Goal: Transaction & Acquisition: Subscribe to service/newsletter

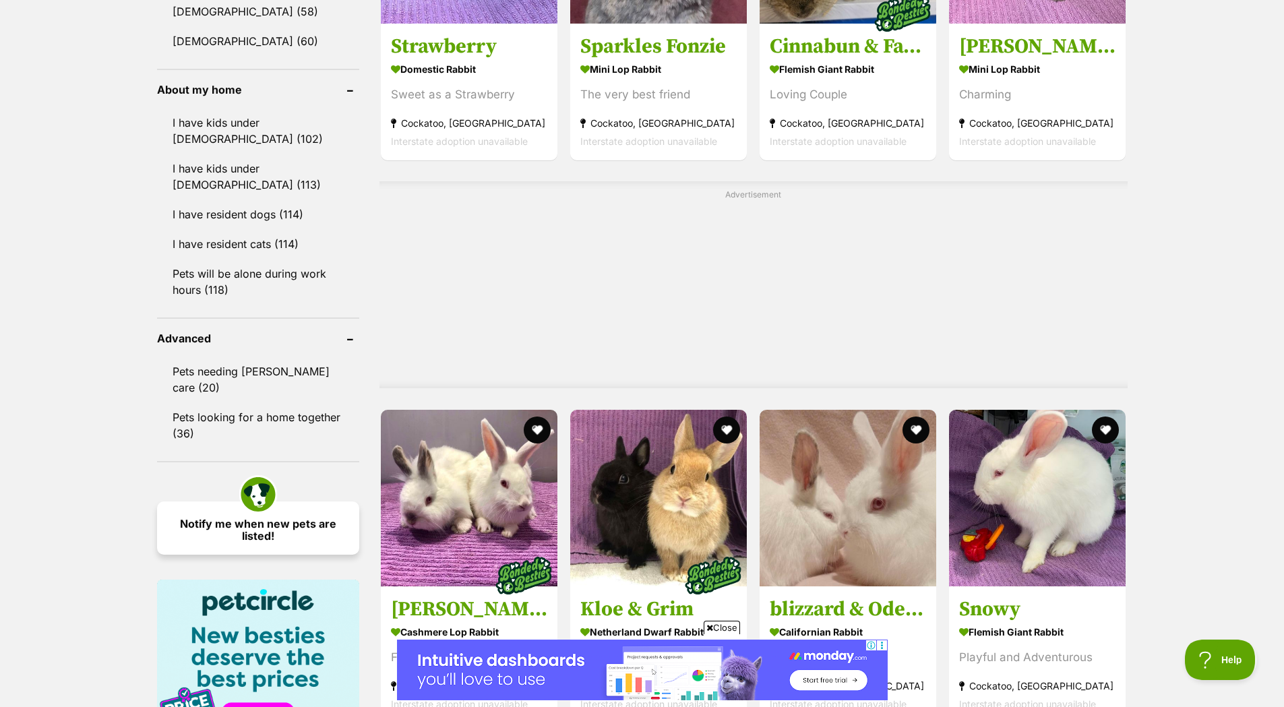
click at [187, 507] on link "Notify me when new pets are listed!" at bounding box center [258, 527] width 202 height 53
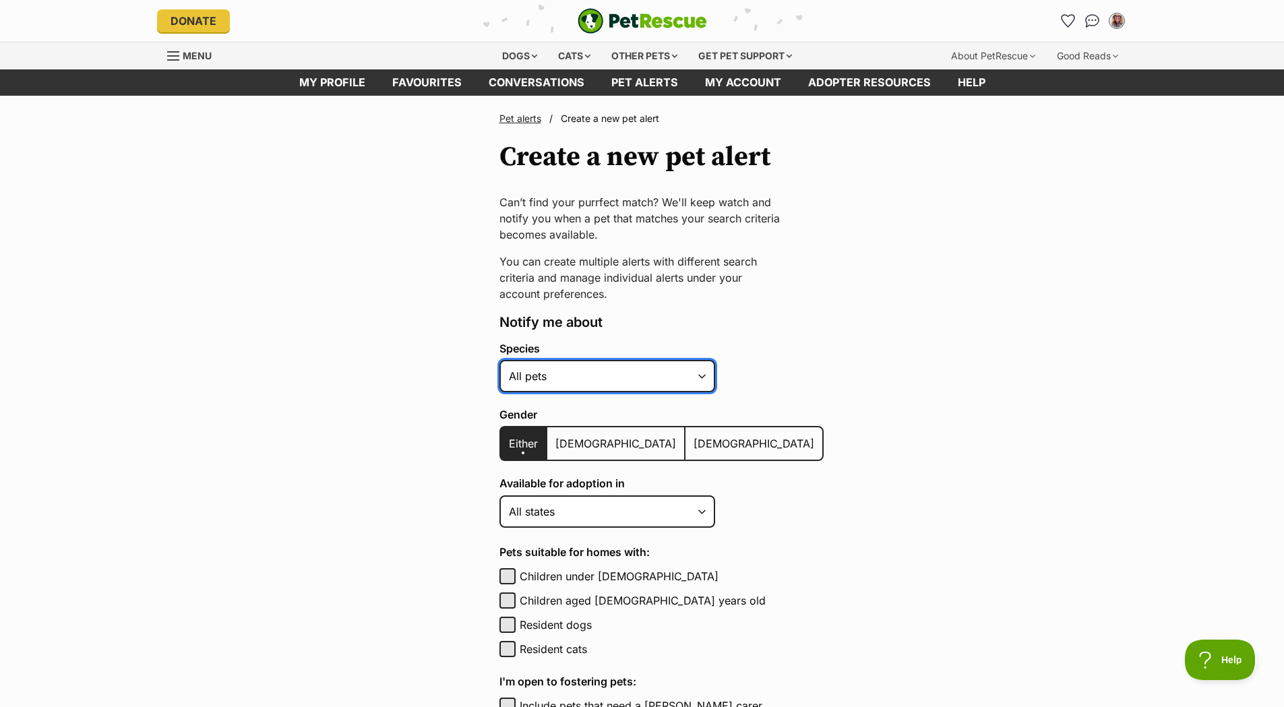
click at [621, 374] on select "Alpaca Bird Cat Chicken Cow Dog Donkey Duck Ferret Fish Goat Goose Guinea Fowl …" at bounding box center [607, 376] width 216 height 32
select select "4"
click at [499, 360] on select "Alpaca Bird Cat Chicken Cow Dog Donkey Duck Ferret Fish Goat Goose Guinea Fowl …" at bounding box center [607, 376] width 216 height 32
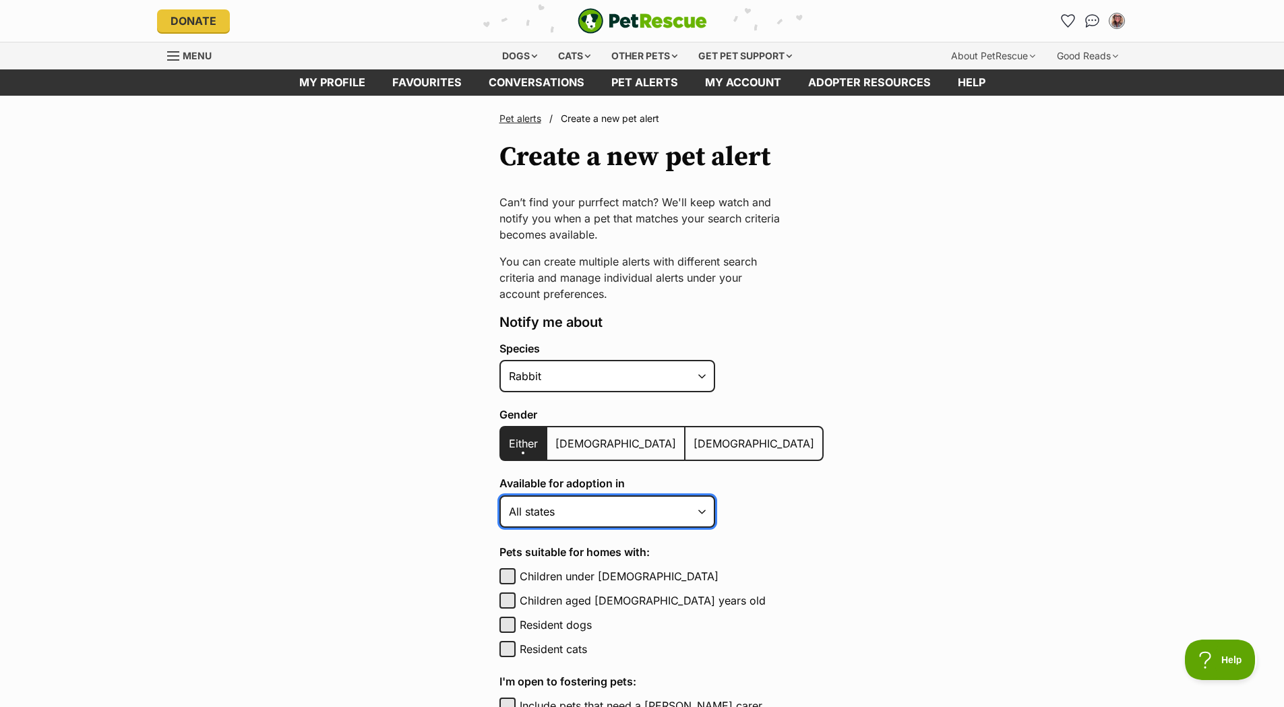
click at [594, 509] on select "Australian Capital Territory New South Wales Northern Territory Queensland Sout…" at bounding box center [607, 511] width 216 height 32
select select "2"
click at [499, 495] on select "Australian Capital Territory New South Wales Northern Territory Queensland Sout…" at bounding box center [607, 511] width 216 height 32
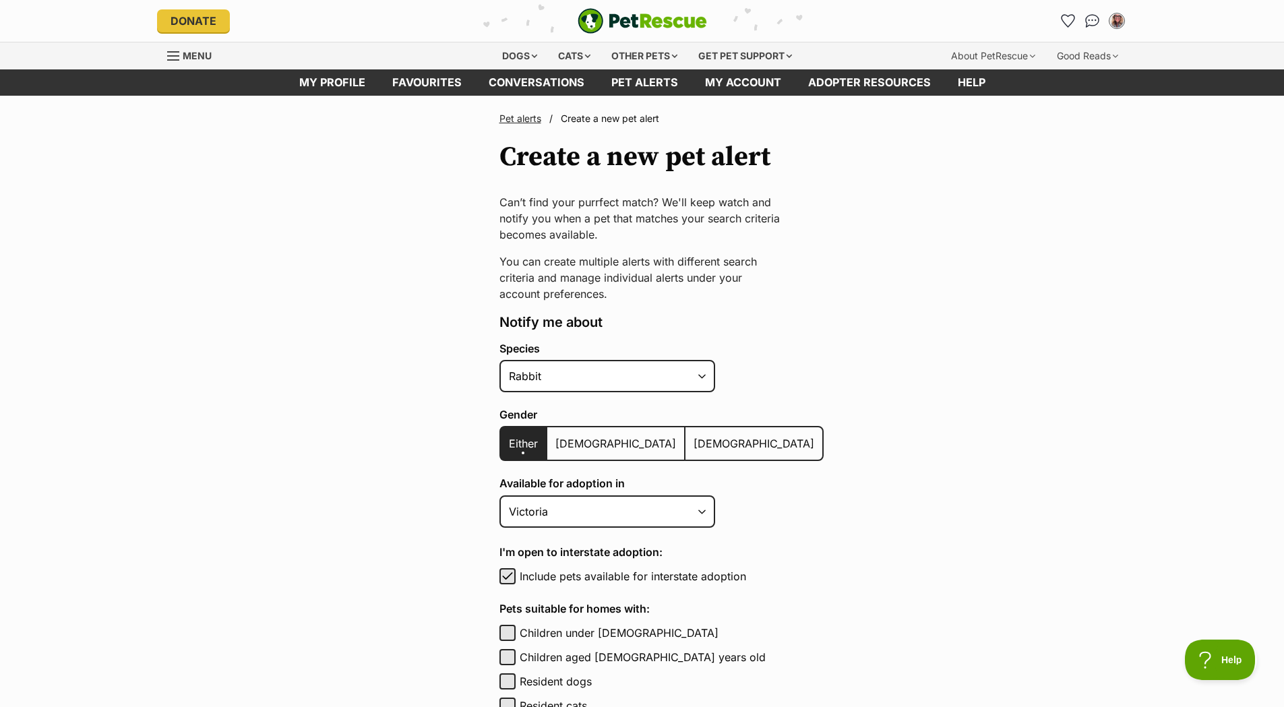
click at [856, 553] on main "Pet alerts / Create a new pet alert Create a new pet alert Can’t find your purr…" at bounding box center [642, 671] width 1284 height 1151
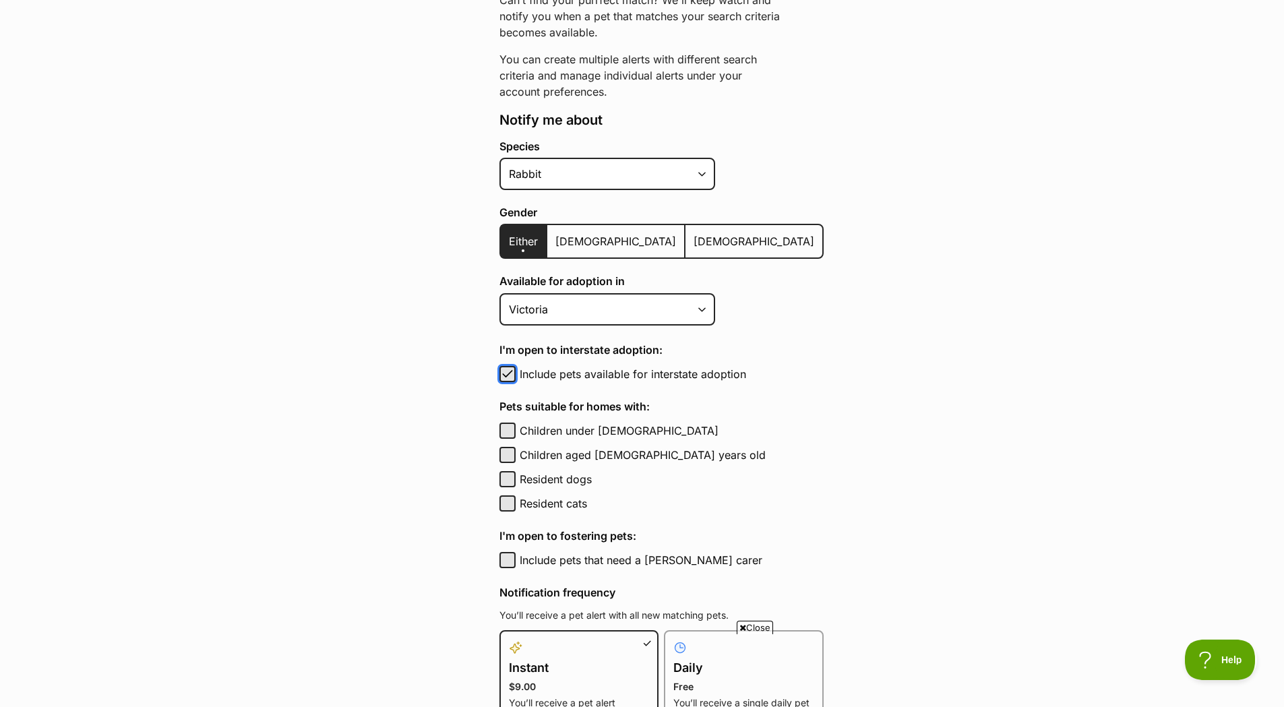
click at [505, 372] on span "button" at bounding box center [507, 374] width 13 height 16
checkbox input "false"
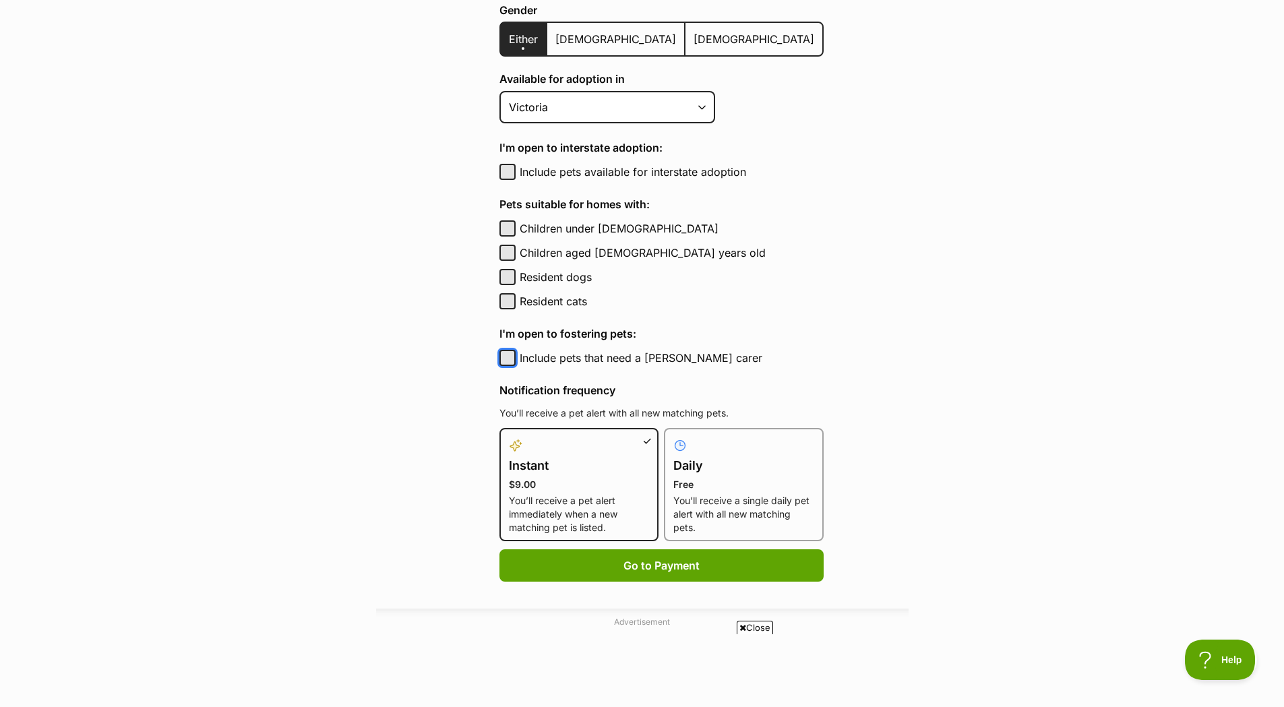
click at [503, 359] on button "Include pets that need a foster carer" at bounding box center [507, 358] width 16 height 16
checkbox input "true"
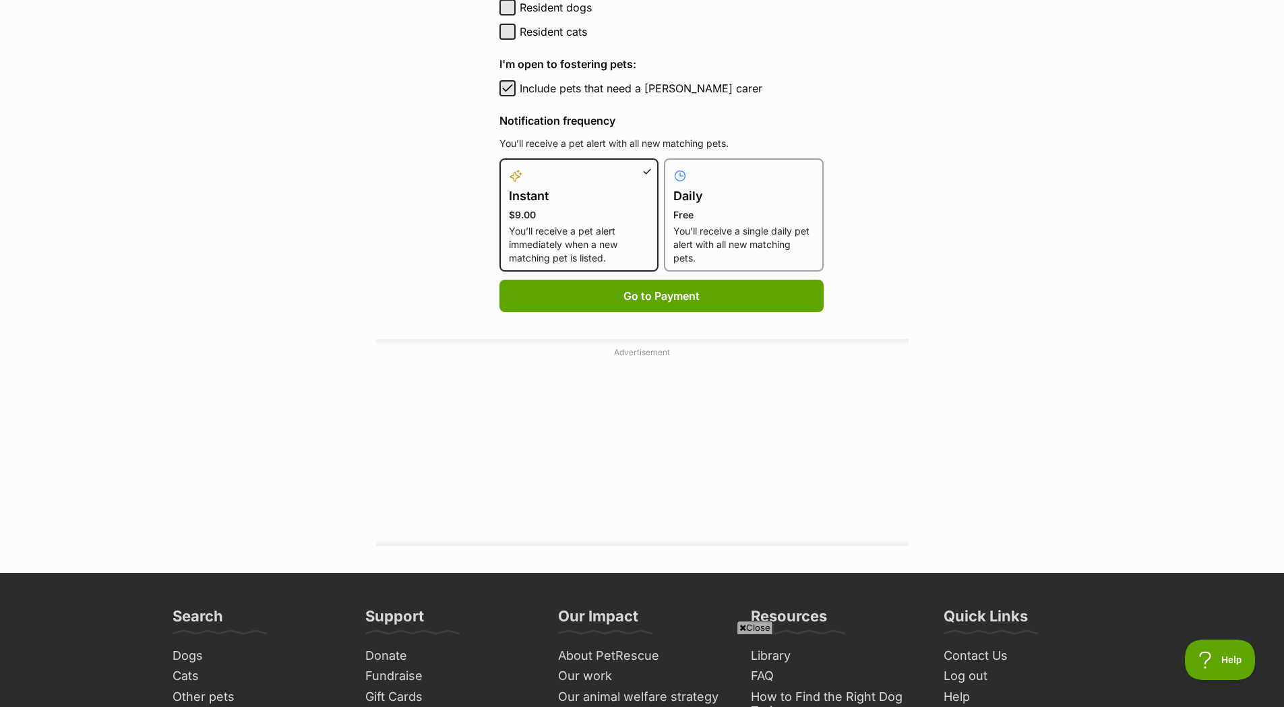
click at [741, 225] on p "You’ll receive a single daily pet alert with all new matching pets." at bounding box center [743, 244] width 141 height 40
click at [672, 167] on input "Daily Free You’ll receive a single daily pet alert with all new matching pets." at bounding box center [672, 166] width 1 height 1
radio input "true"
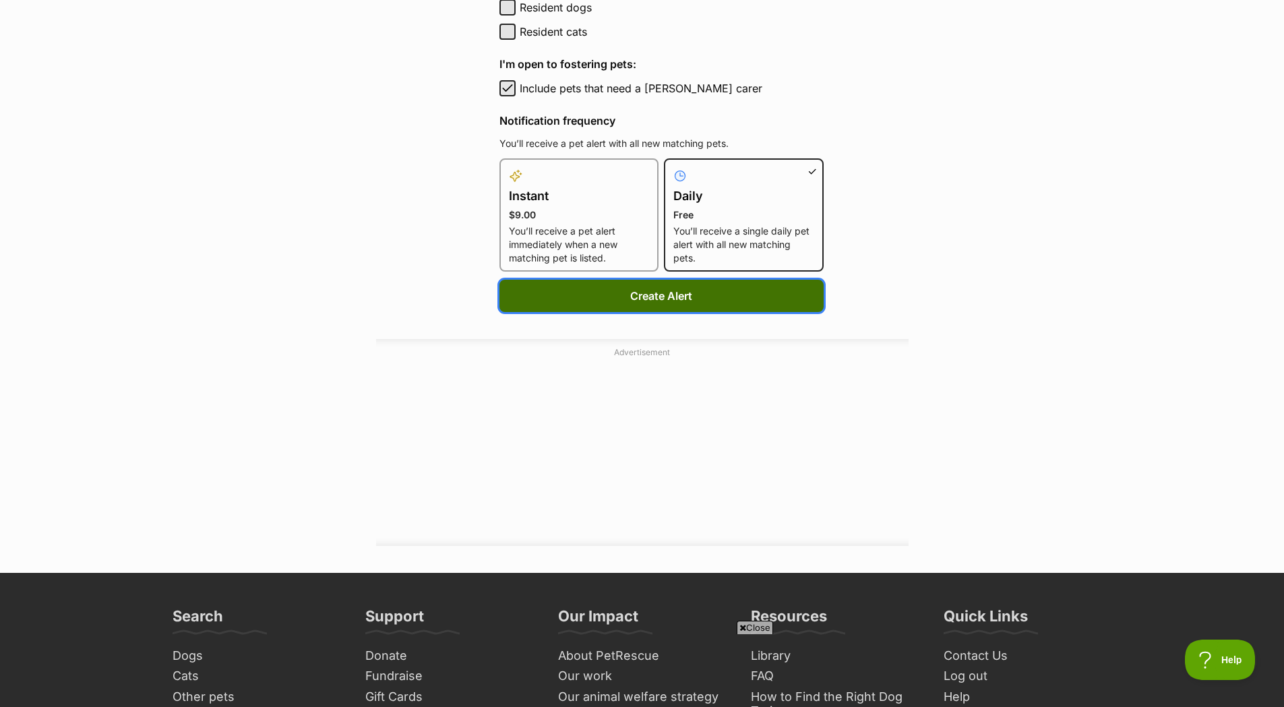
click at [644, 296] on button "Create Alert" at bounding box center [661, 296] width 324 height 32
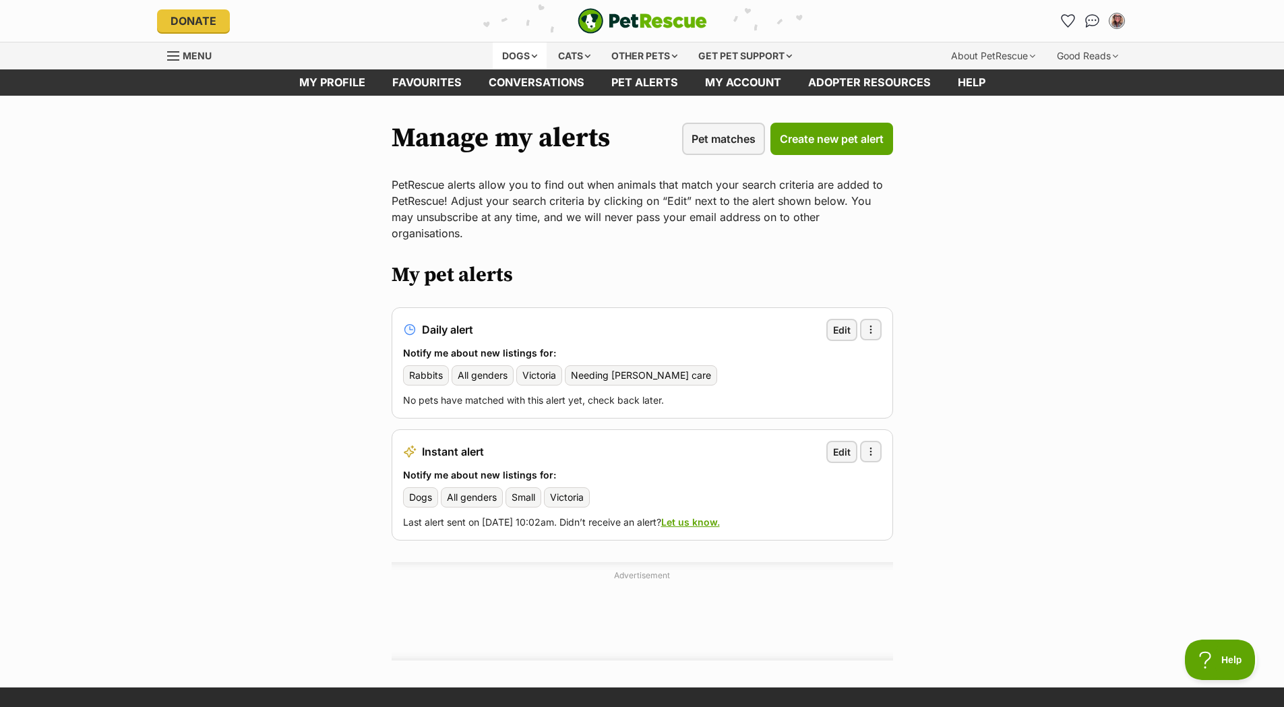
click at [517, 57] on div "Dogs" at bounding box center [520, 55] width 54 height 27
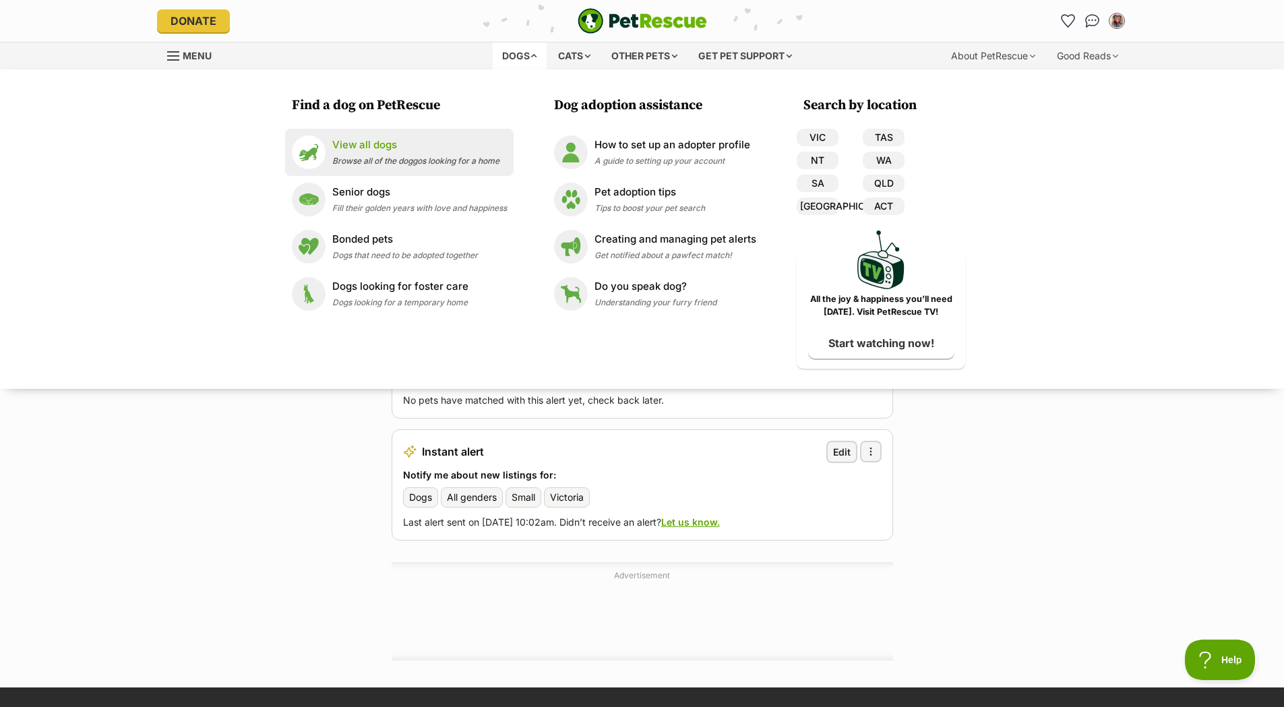
click at [352, 148] on p "View all dogs" at bounding box center [415, 144] width 167 height 15
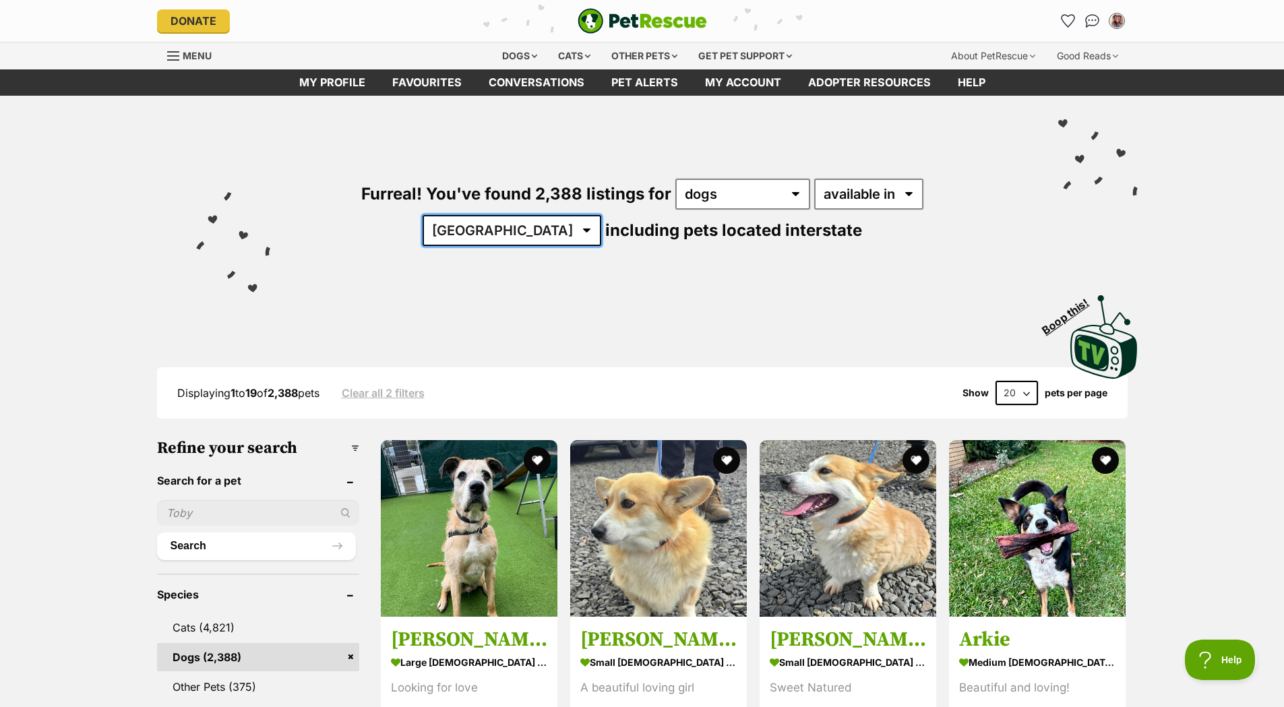
click at [601, 215] on select "Australia ACT NSW NT QLD SA TAS VIC WA" at bounding box center [511, 230] width 179 height 31
select select "VIC"
click at [601, 215] on select "Australia ACT NSW NT QLD SA TAS VIC WA" at bounding box center [511, 230] width 179 height 31
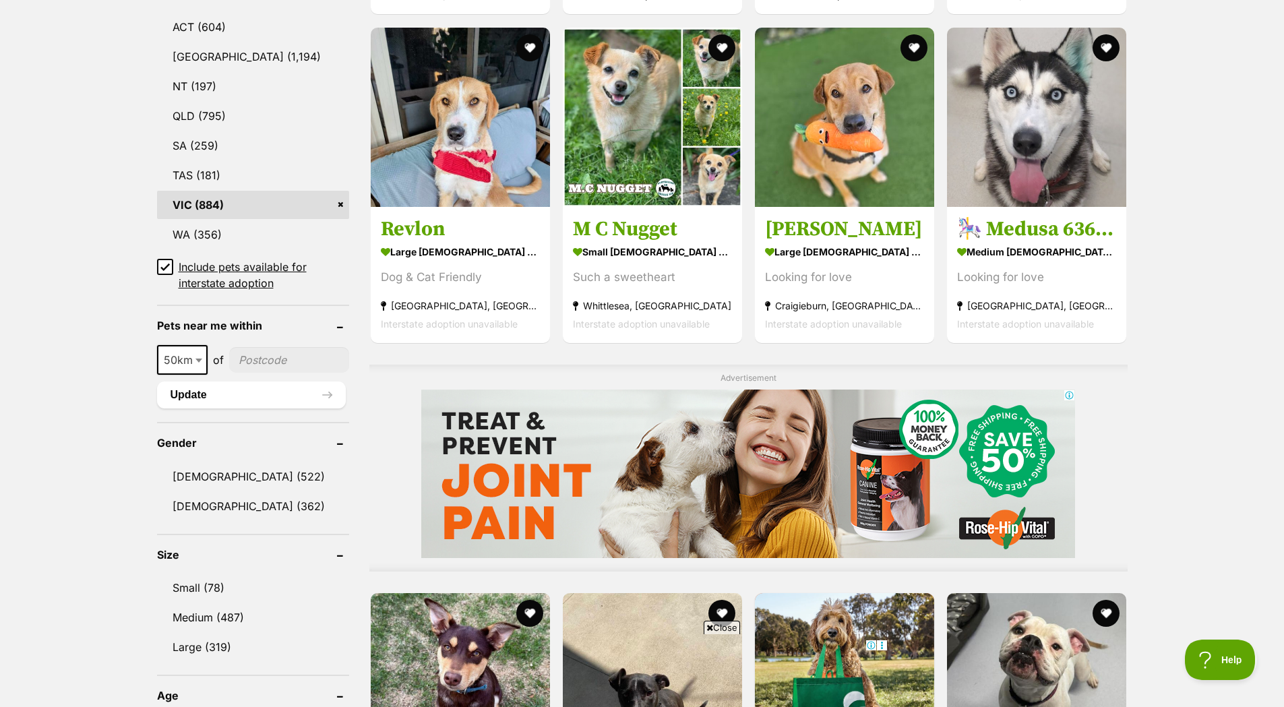
click at [164, 262] on icon at bounding box center [164, 266] width 9 height 9
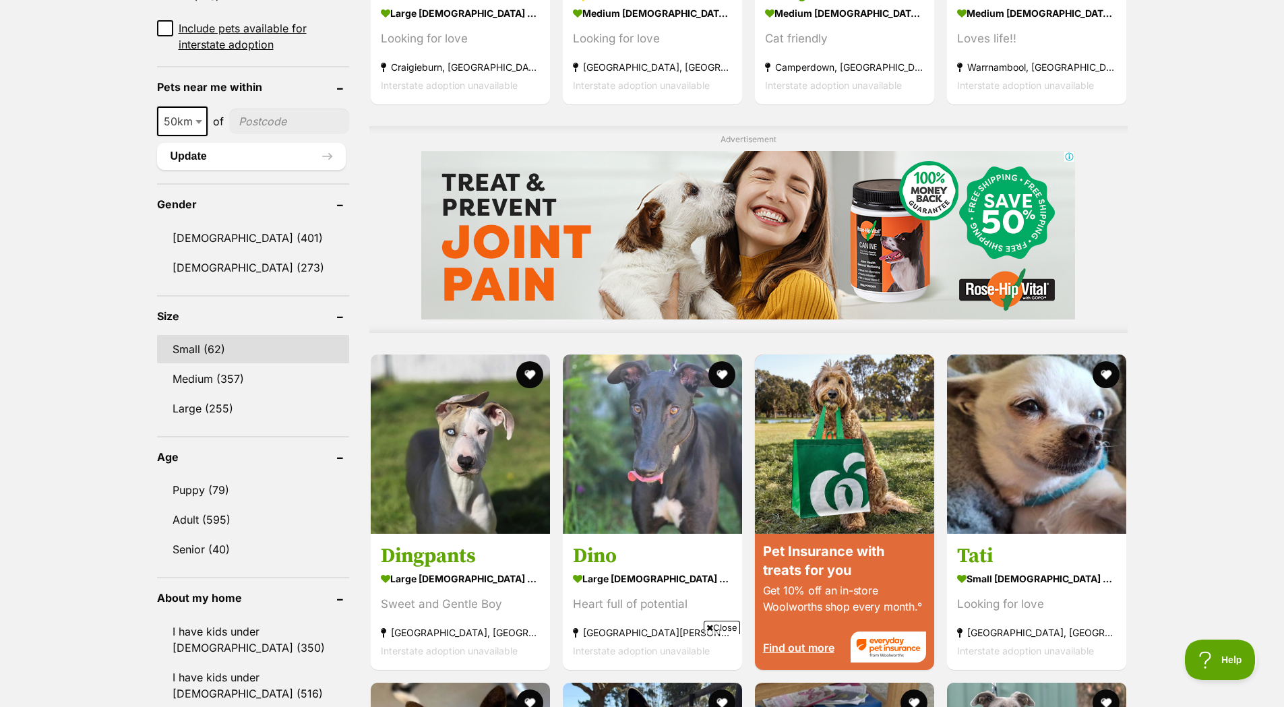
click at [197, 344] on link "Small (62)" at bounding box center [253, 349] width 192 height 28
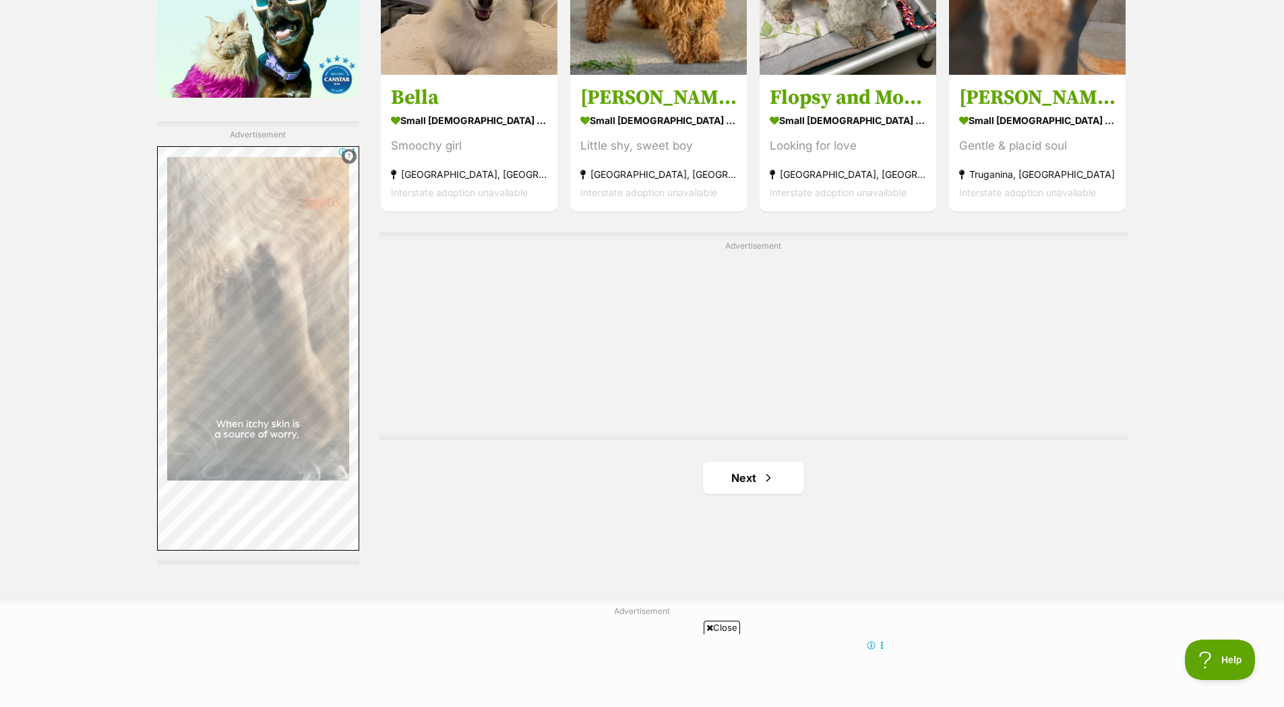
scroll to position [2358, 0]
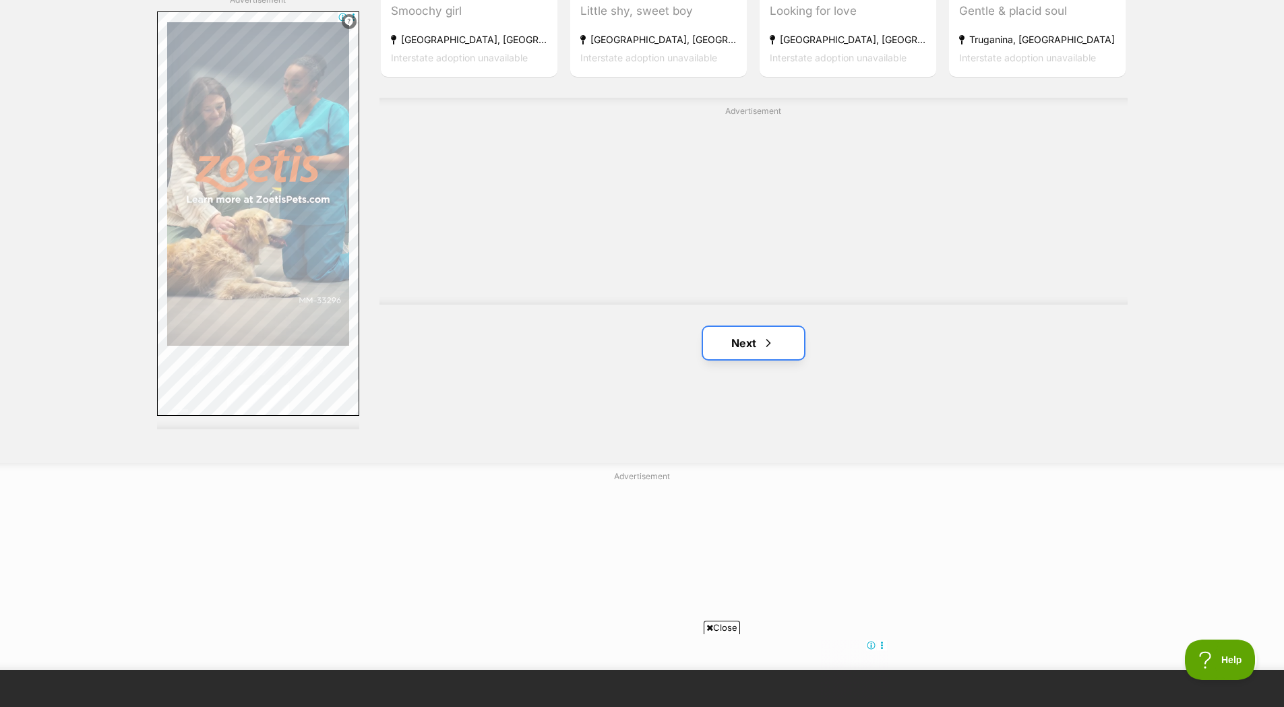
click at [768, 335] on span "Next page" at bounding box center [767, 343] width 13 height 16
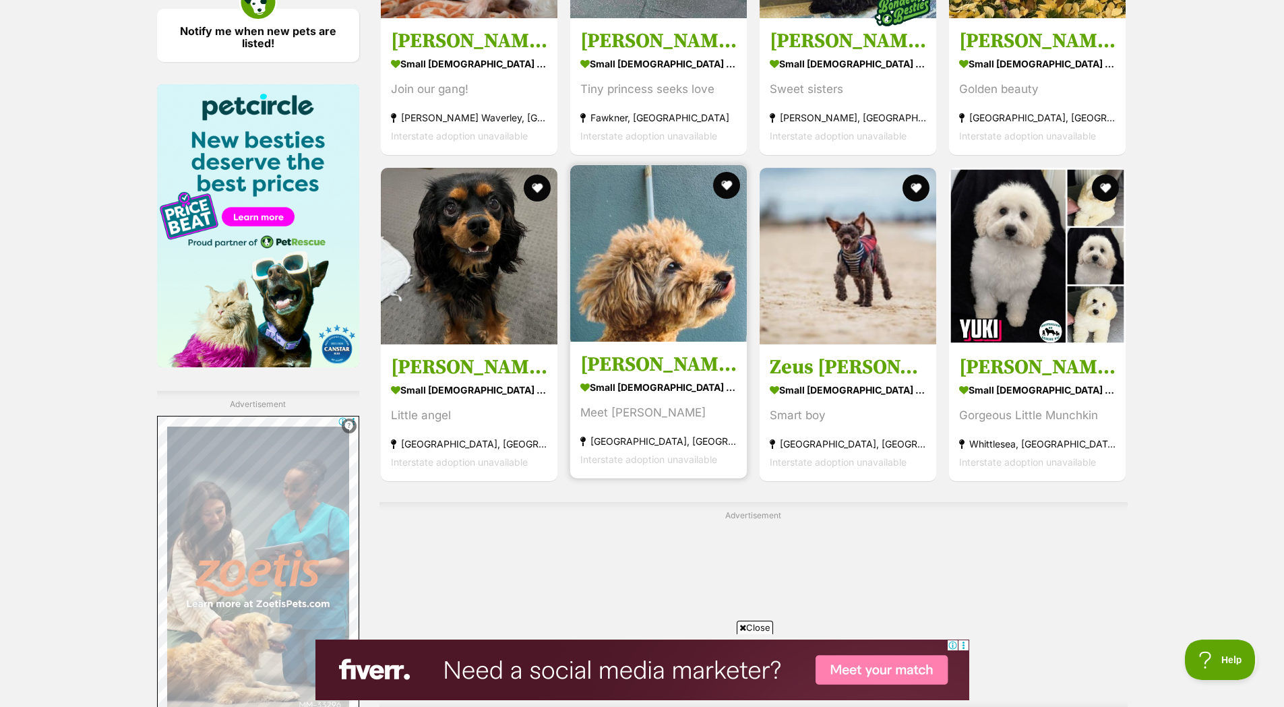
click at [656, 232] on img at bounding box center [658, 253] width 177 height 177
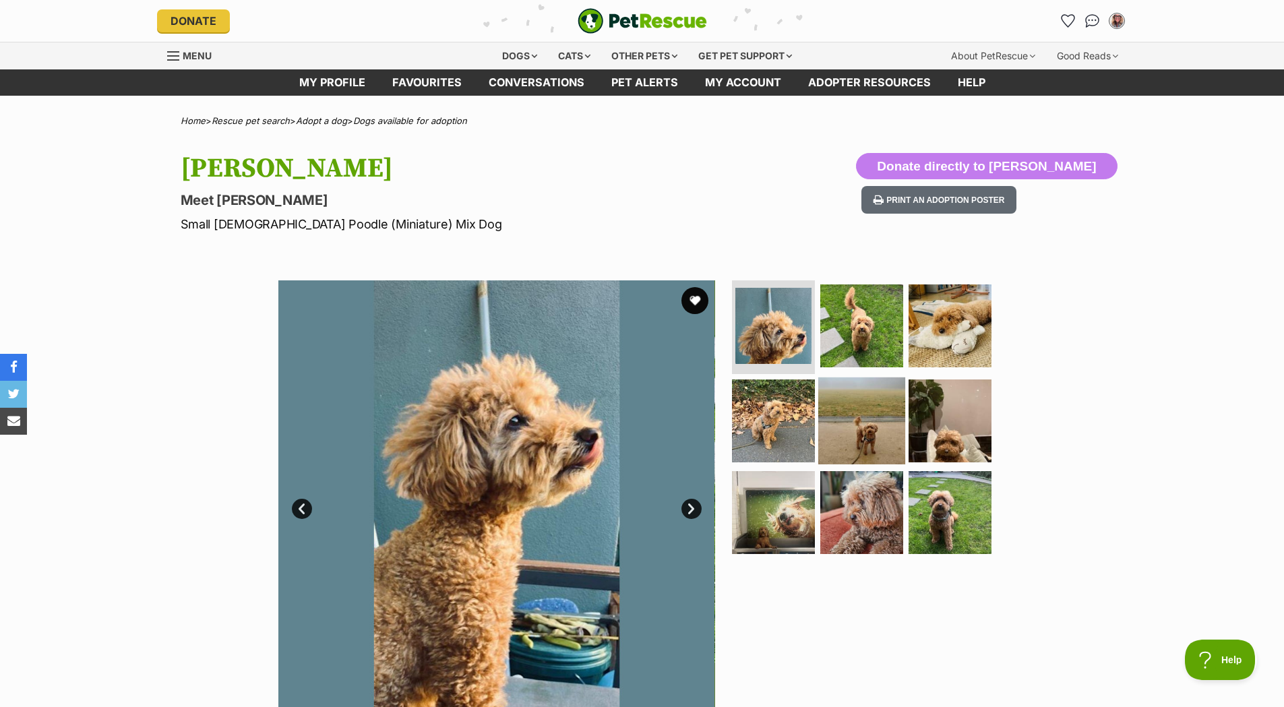
click at [846, 420] on img at bounding box center [861, 420] width 87 height 87
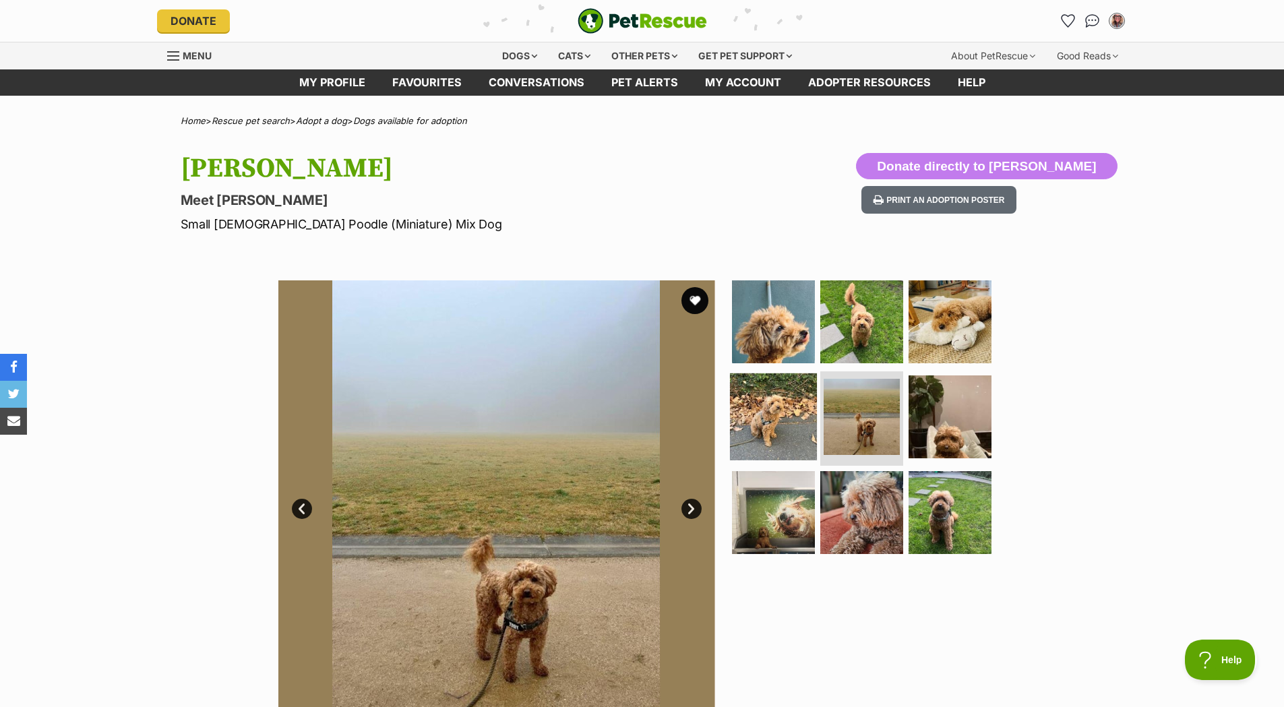
click at [790, 414] on img at bounding box center [773, 416] width 87 height 87
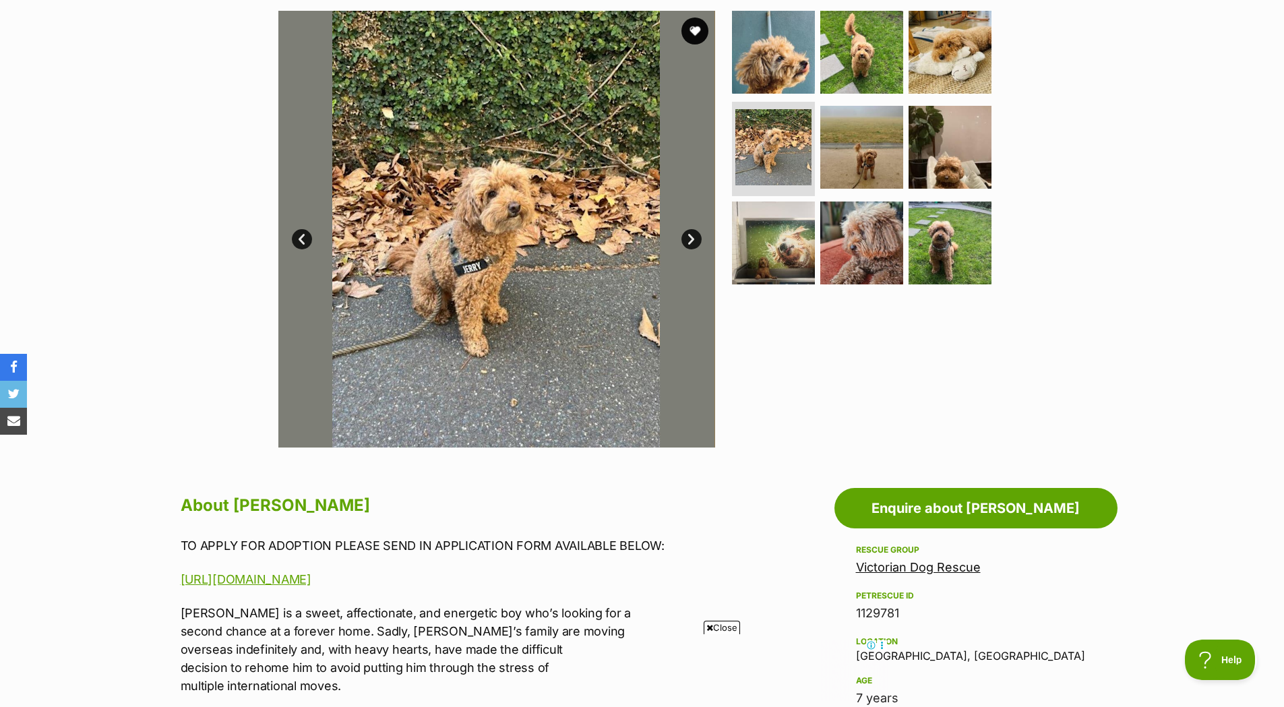
scroll to position [539, 0]
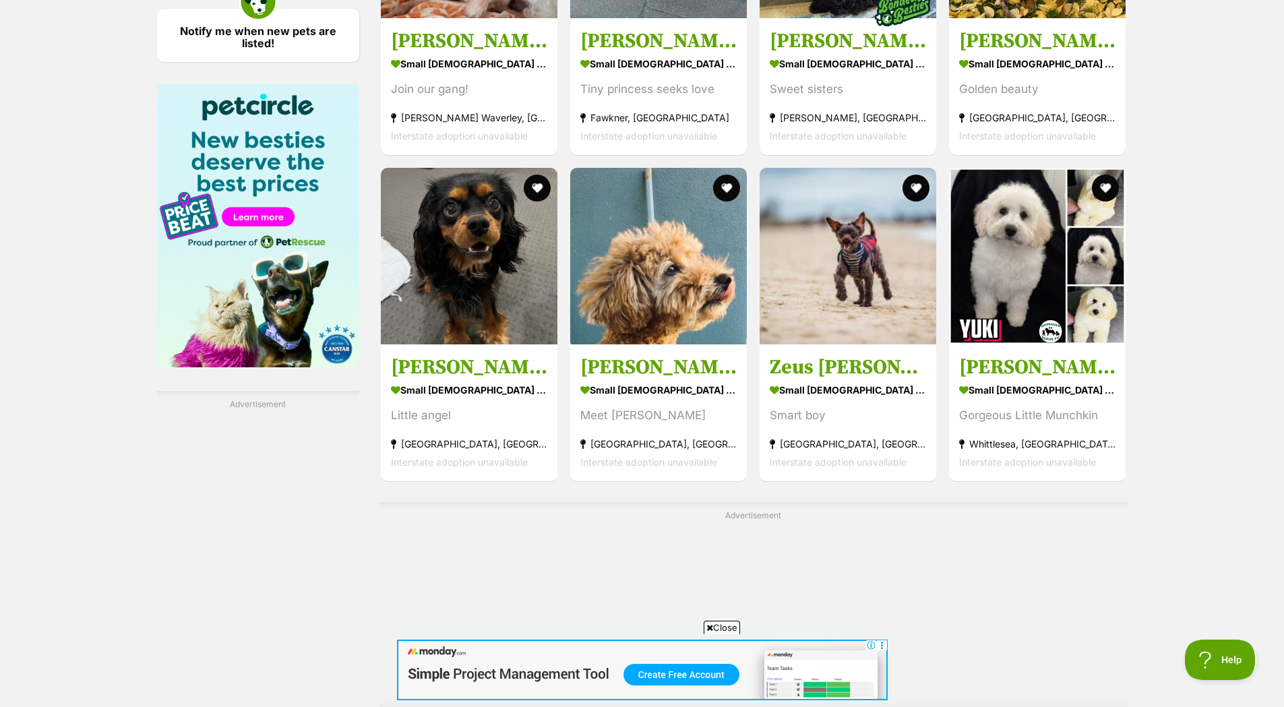
scroll to position [2224, 0]
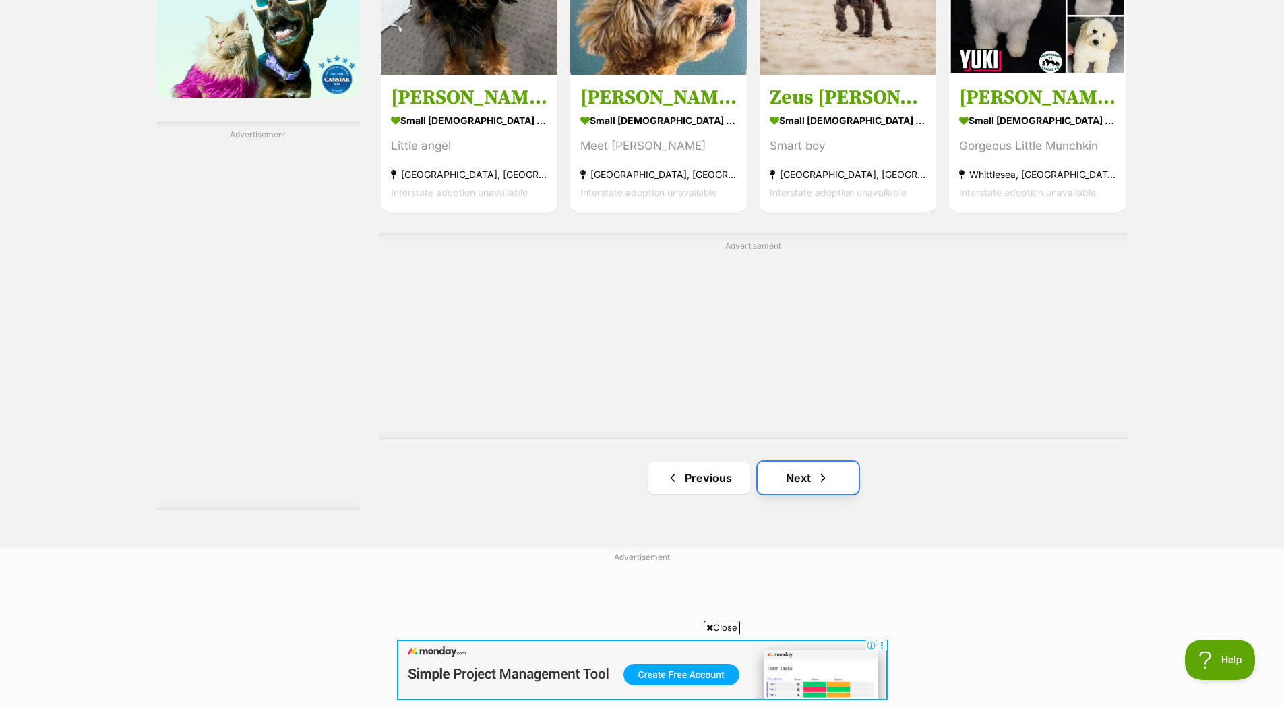
click at [803, 462] on link "Next" at bounding box center [807, 478] width 101 height 32
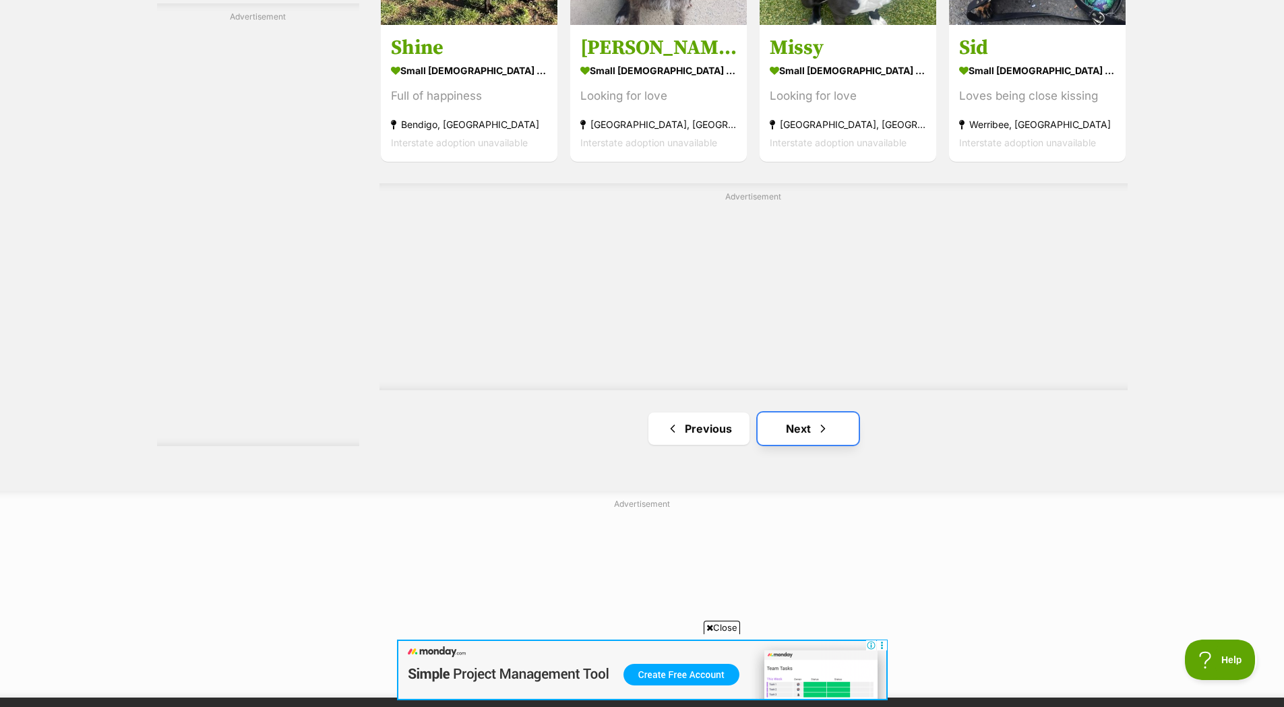
click at [817, 420] on span "Next page" at bounding box center [822, 428] width 13 height 16
